Goal: Task Accomplishment & Management: Use online tool/utility

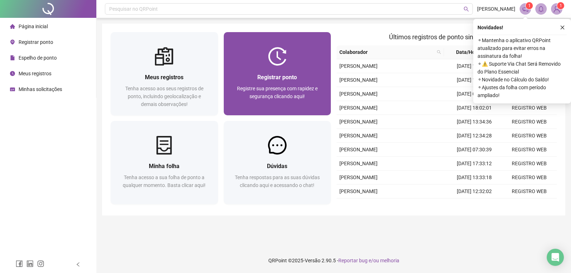
click at [282, 86] on span "Registre sua presença com rapidez e segurança clicando aqui!" at bounding box center [277, 93] width 81 height 14
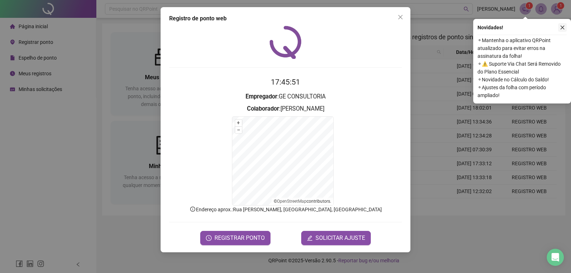
click at [561, 26] on icon "close" at bounding box center [563, 28] width 4 height 4
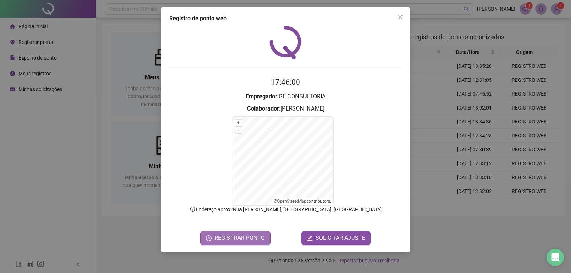
click at [240, 241] on span "REGISTRAR PONTO" at bounding box center [239, 238] width 50 height 9
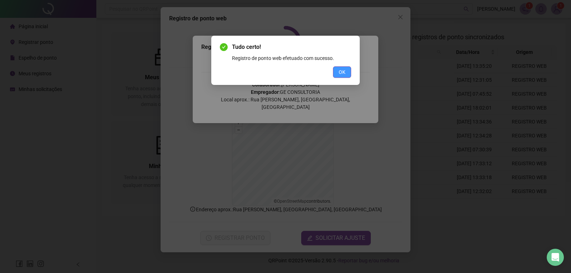
click at [340, 73] on span "OK" at bounding box center [342, 72] width 7 height 8
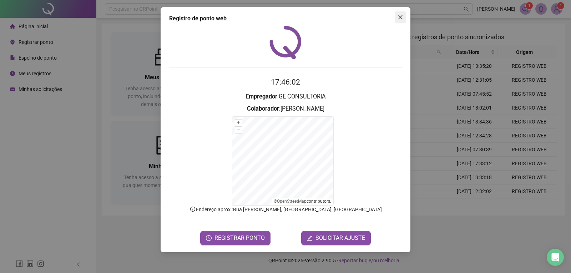
click at [397, 18] on icon "close" at bounding box center [400, 17] width 6 height 6
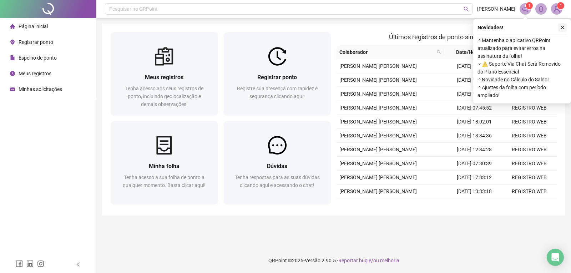
click at [560, 27] on icon "close" at bounding box center [562, 27] width 5 height 5
